Goal: Task Accomplishment & Management: Use online tool/utility

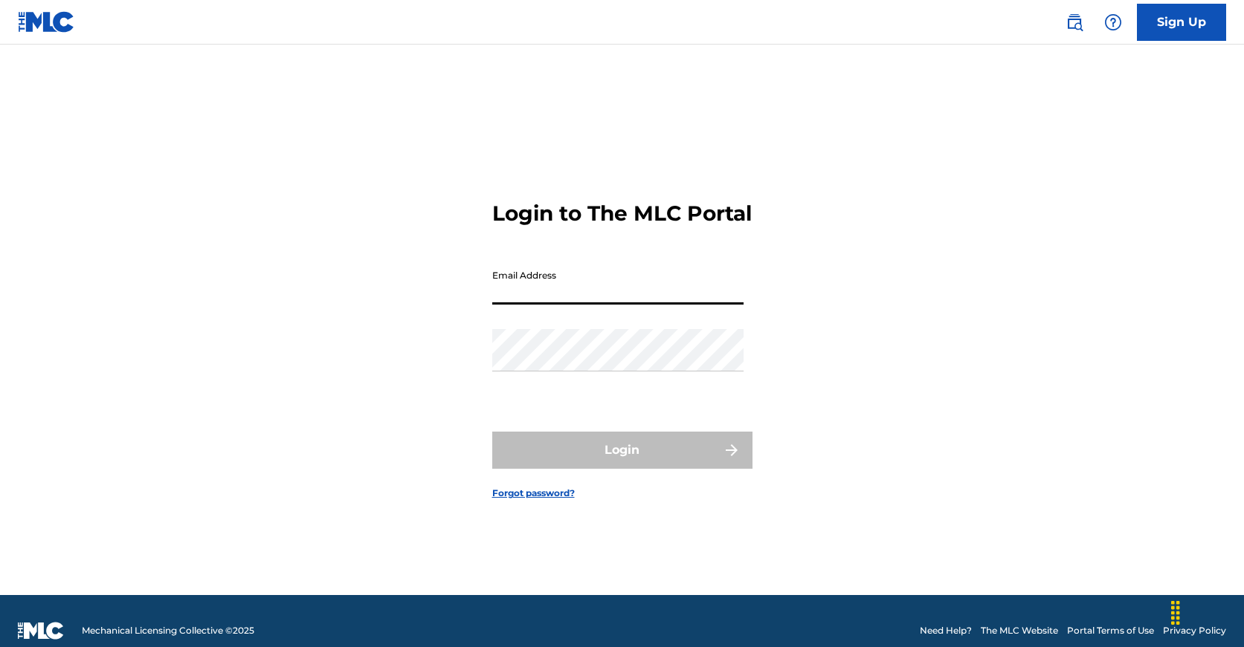
type input "[EMAIL_ADDRESS][DOMAIN_NAME]"
click at [621, 463] on button "Login" at bounding box center [622, 450] width 260 height 37
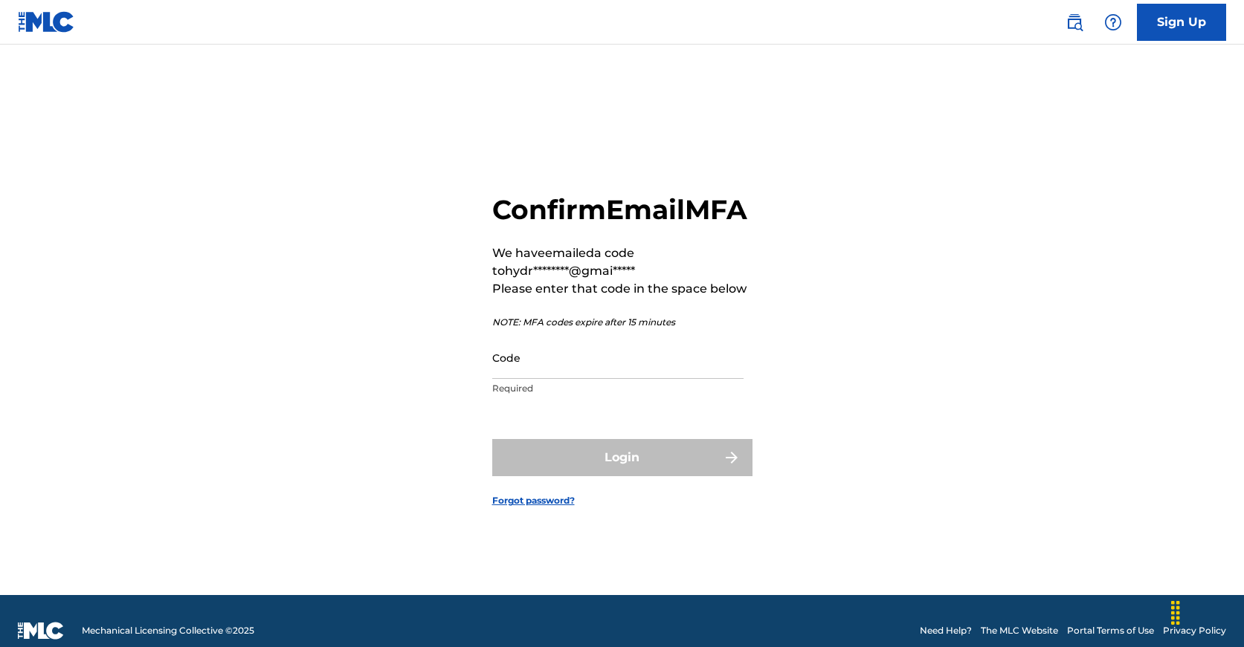
click at [529, 379] on input "Code" at bounding box center [617, 358] width 251 height 42
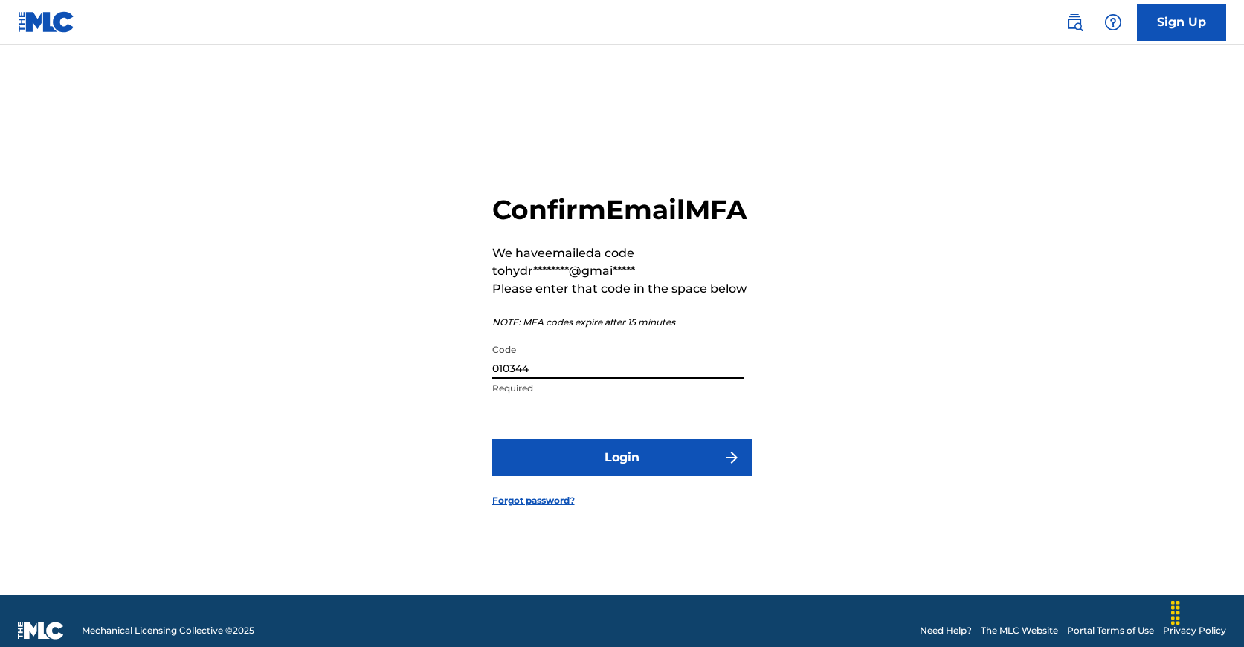
type input "010344"
click at [622, 471] on button "Login" at bounding box center [622, 457] width 260 height 37
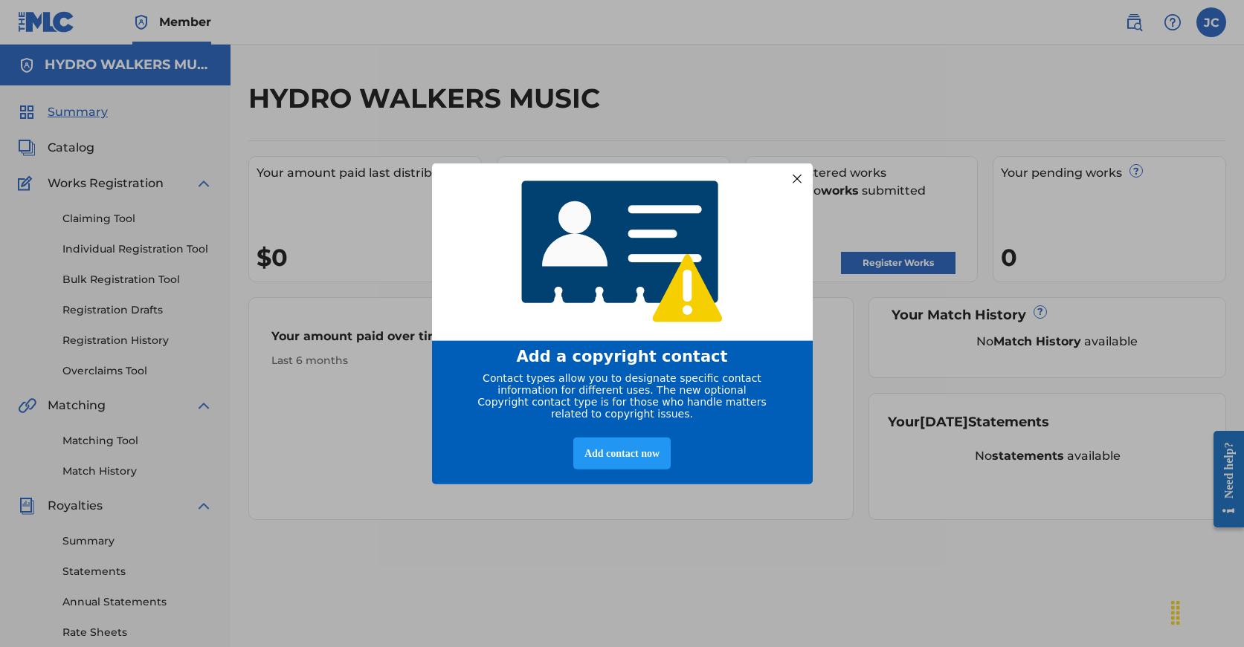
click at [796, 175] on div at bounding box center [795, 178] width 19 height 19
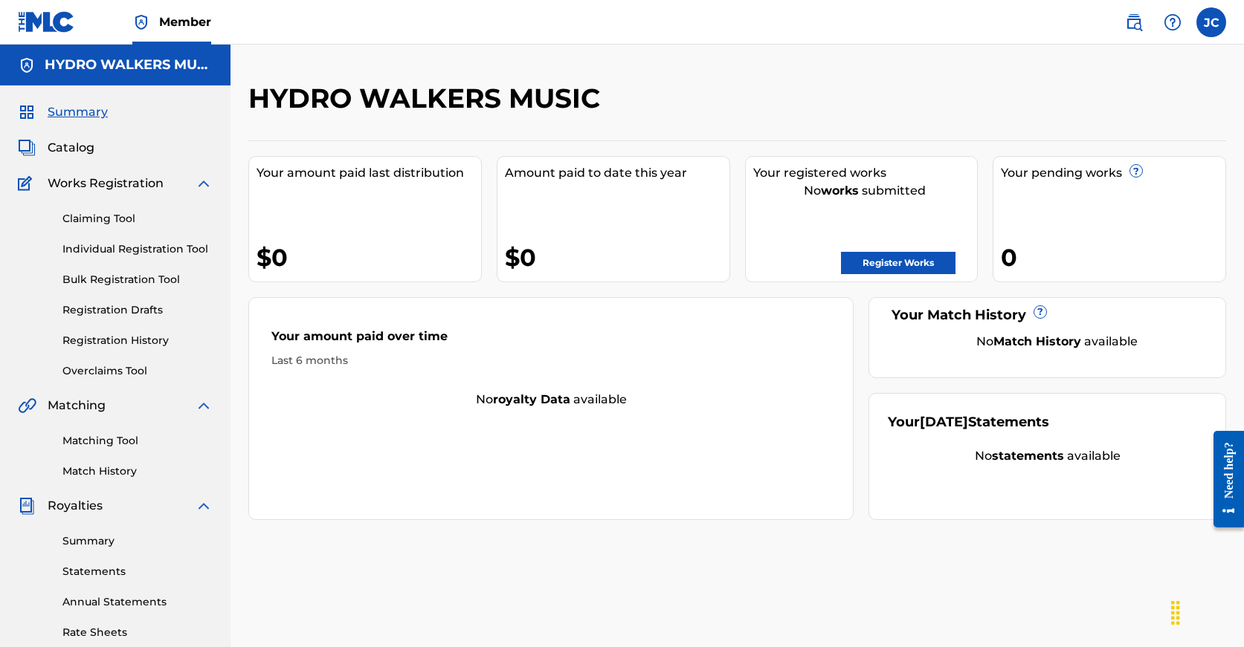
click at [130, 282] on link "Bulk Registration Tool" at bounding box center [137, 280] width 150 height 16
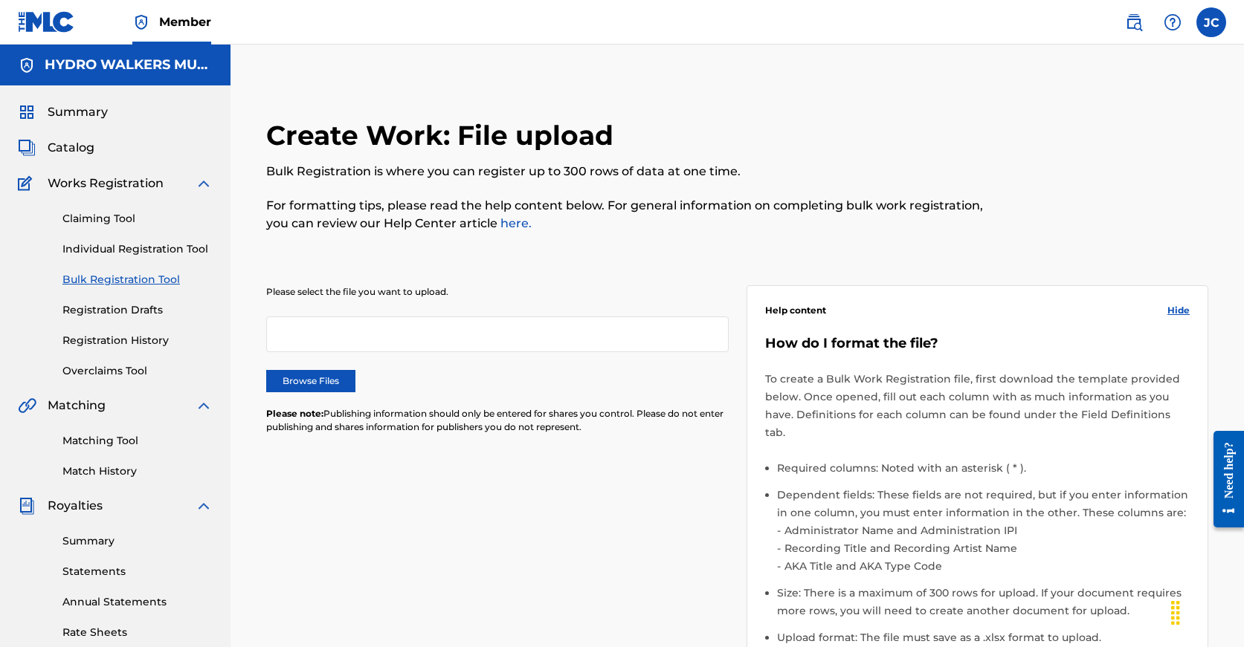
click at [512, 223] on link "here." at bounding box center [514, 223] width 34 height 14
